Goal: Navigation & Orientation: Find specific page/section

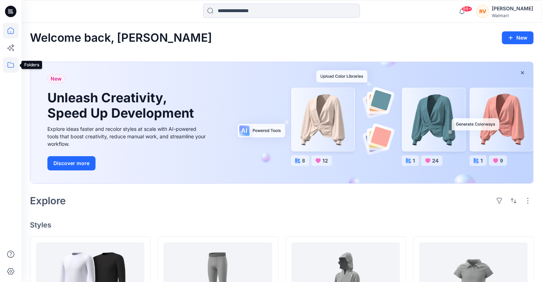
click at [14, 65] on icon at bounding box center [10, 65] width 6 height 6
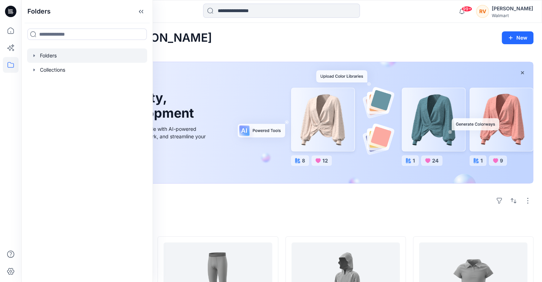
click at [34, 55] on icon "button" at bounding box center [34, 56] width 6 height 6
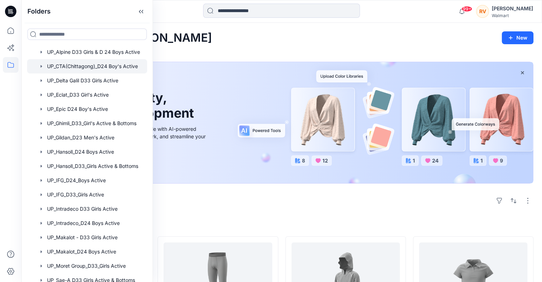
scroll to position [75, 0]
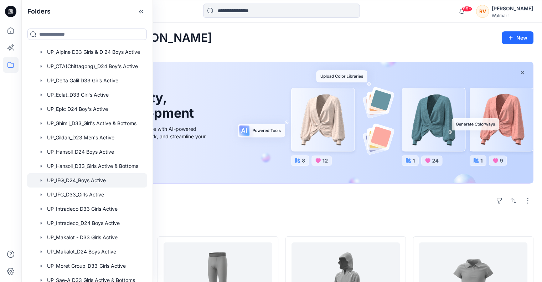
click at [42, 180] on icon "button" at bounding box center [41, 180] width 1 height 2
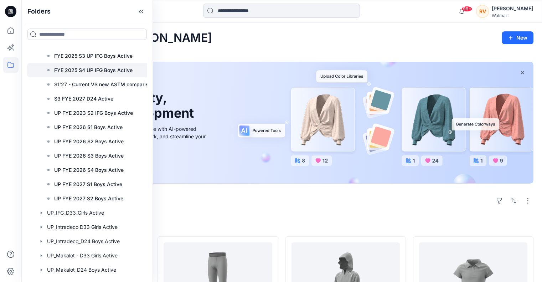
scroll to position [314, 0]
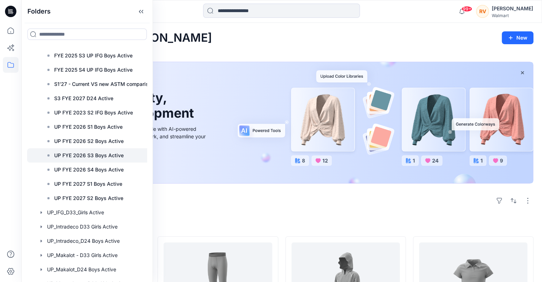
click at [83, 154] on p "UP FYE 2026 S3 Boys Active" at bounding box center [89, 155] width 70 height 9
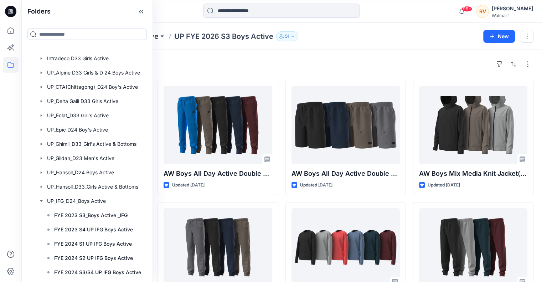
scroll to position [41, 0]
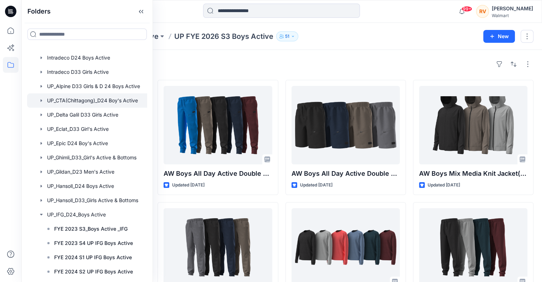
click at [41, 100] on icon "button" at bounding box center [41, 100] width 1 height 2
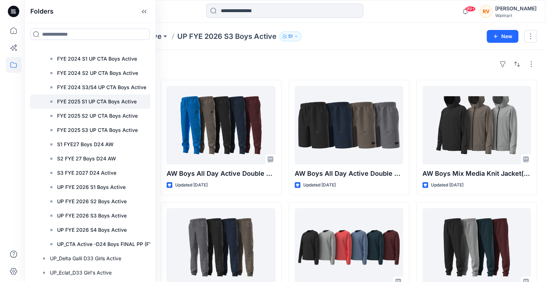
scroll to position [111, 0]
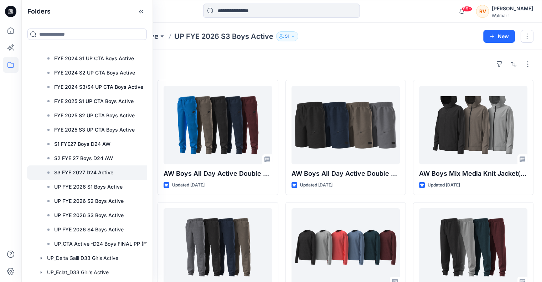
click at [88, 174] on p "S3 FYE 2027 D24 Active" at bounding box center [83, 172] width 59 height 9
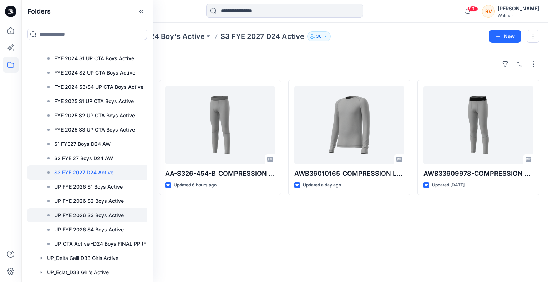
click at [88, 213] on p "UP FYE 2026 S3 Boys Active" at bounding box center [89, 215] width 70 height 9
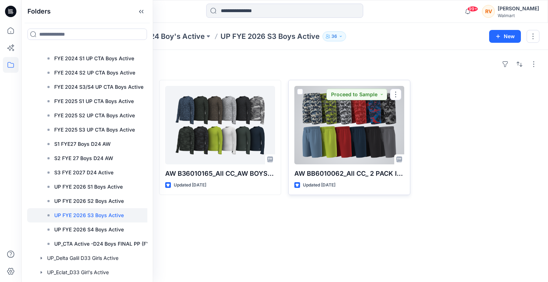
click at [351, 131] on div at bounding box center [349, 125] width 110 height 78
